Goal: Check status: Check status

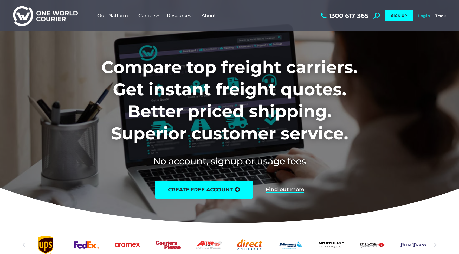
click at [425, 17] on link "Login" at bounding box center [425, 15] width 12 height 5
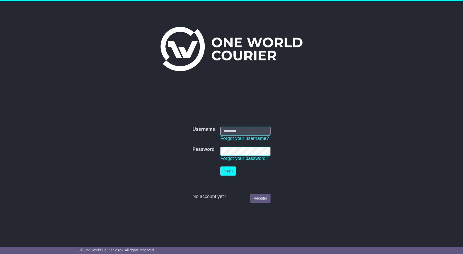
type input "**********"
click at [230, 171] on button "Login" at bounding box center [229, 170] width 16 height 9
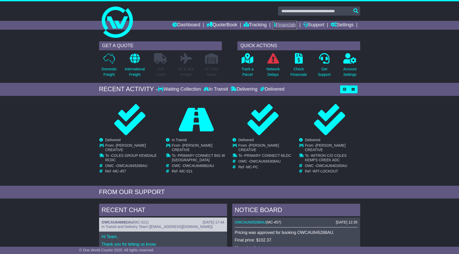
click at [290, 26] on link "Financials" at bounding box center [285, 25] width 24 height 9
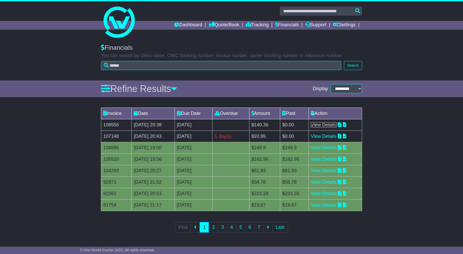
click at [331, 125] on link "View Details" at bounding box center [324, 124] width 26 height 5
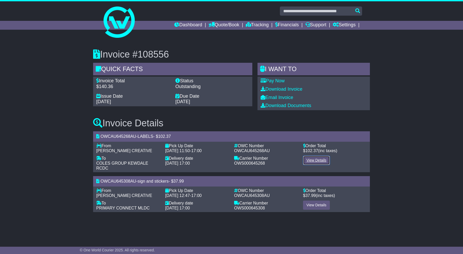
click at [315, 160] on link "View Details" at bounding box center [316, 160] width 27 height 9
click at [316, 200] on link "View Details" at bounding box center [316, 204] width 27 height 9
click at [187, 22] on link "Dashboard" at bounding box center [188, 25] width 28 height 9
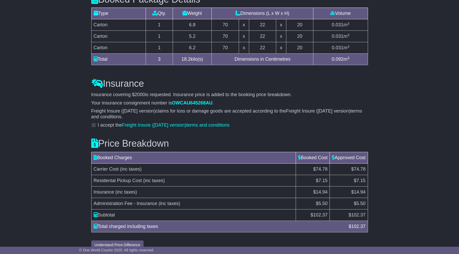
scroll to position [474, 0]
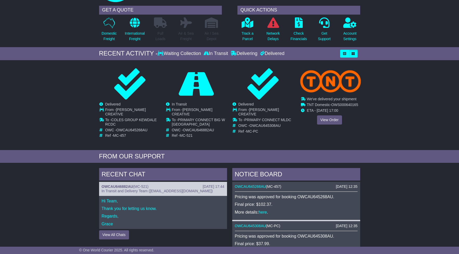
scroll to position [37, 0]
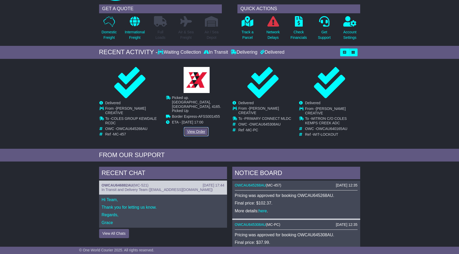
click at [196, 127] on link "View Order" at bounding box center [196, 131] width 25 height 9
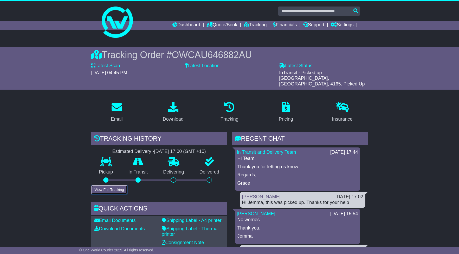
click at [115, 185] on button "View Full Tracking" at bounding box center [109, 189] width 36 height 9
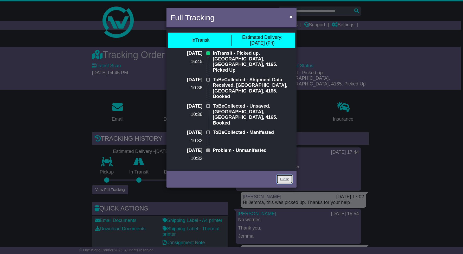
click at [286, 174] on link "Close" at bounding box center [285, 178] width 16 height 9
